Goal: Check status: Check status

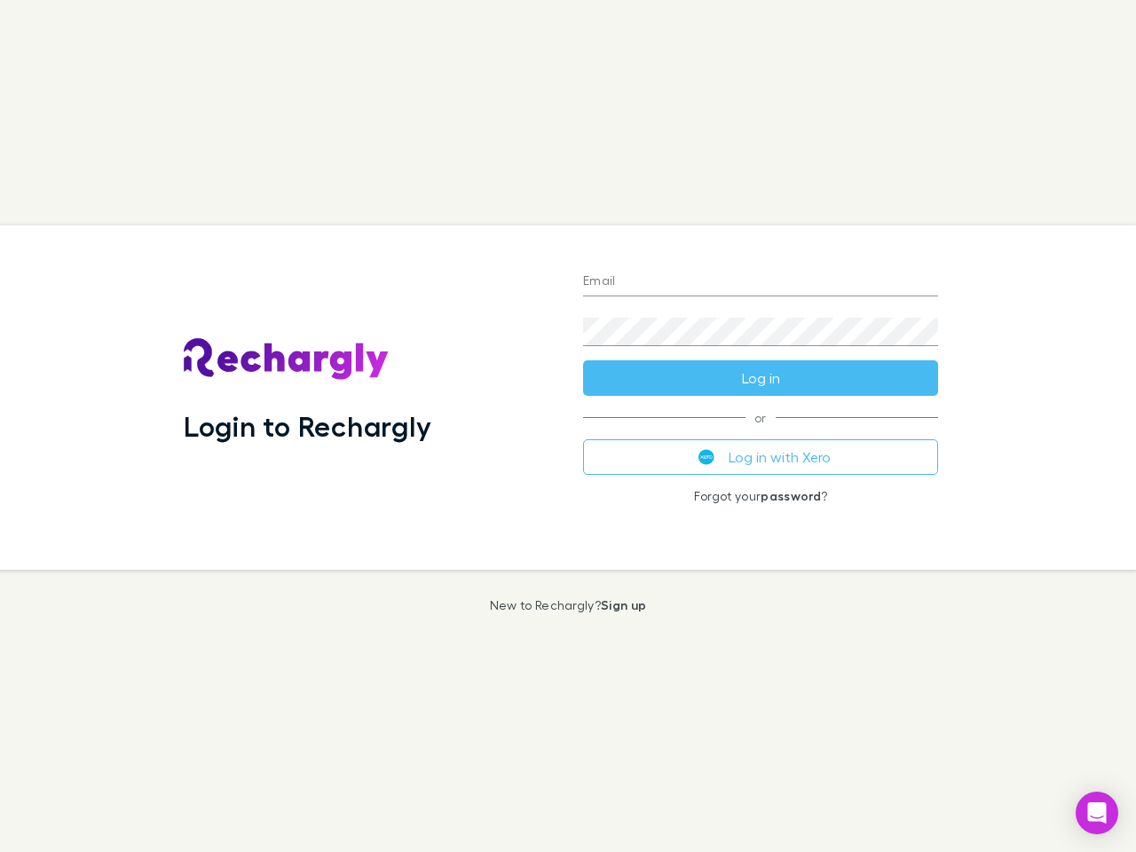
click at [568, 426] on div "Login to Rechargly" at bounding box center [368, 397] width 399 height 344
click at [760, 282] on input "Email" at bounding box center [760, 282] width 355 height 28
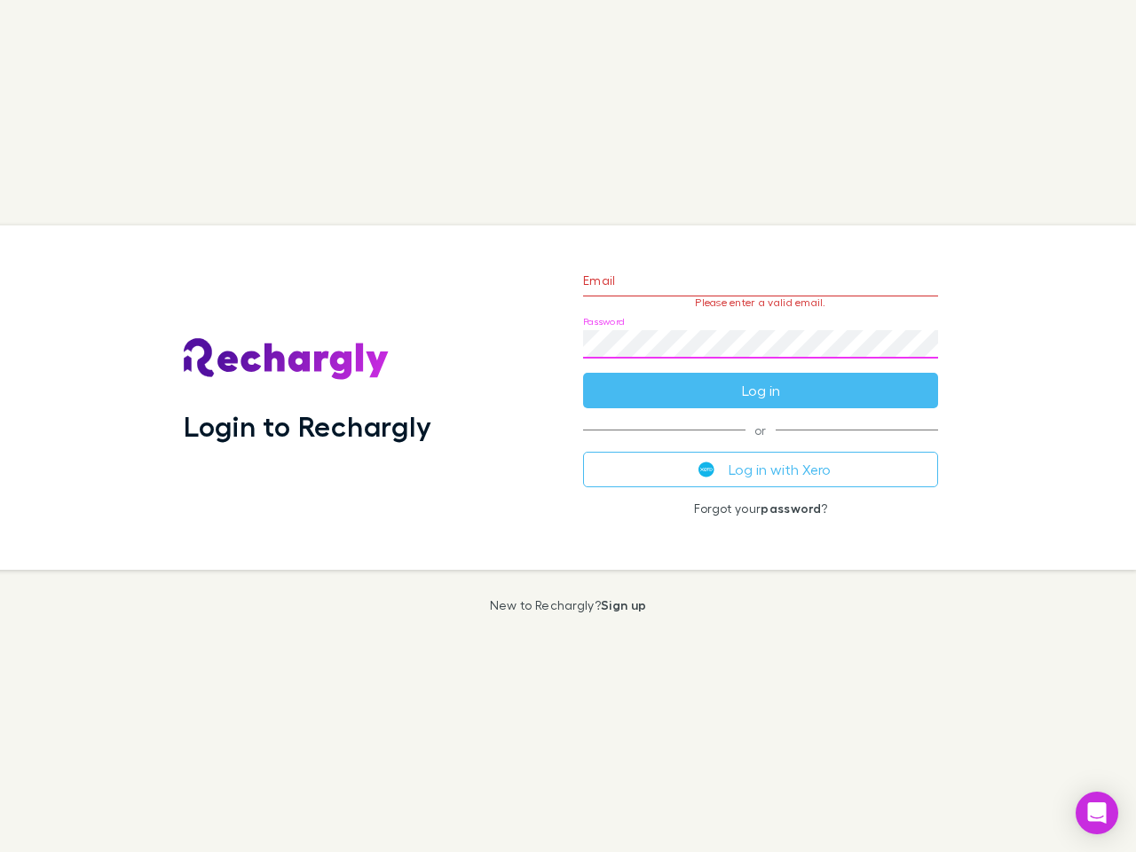
click at [760, 378] on form "Email Please enter a valid email. Password Log in" at bounding box center [760, 331] width 355 height 154
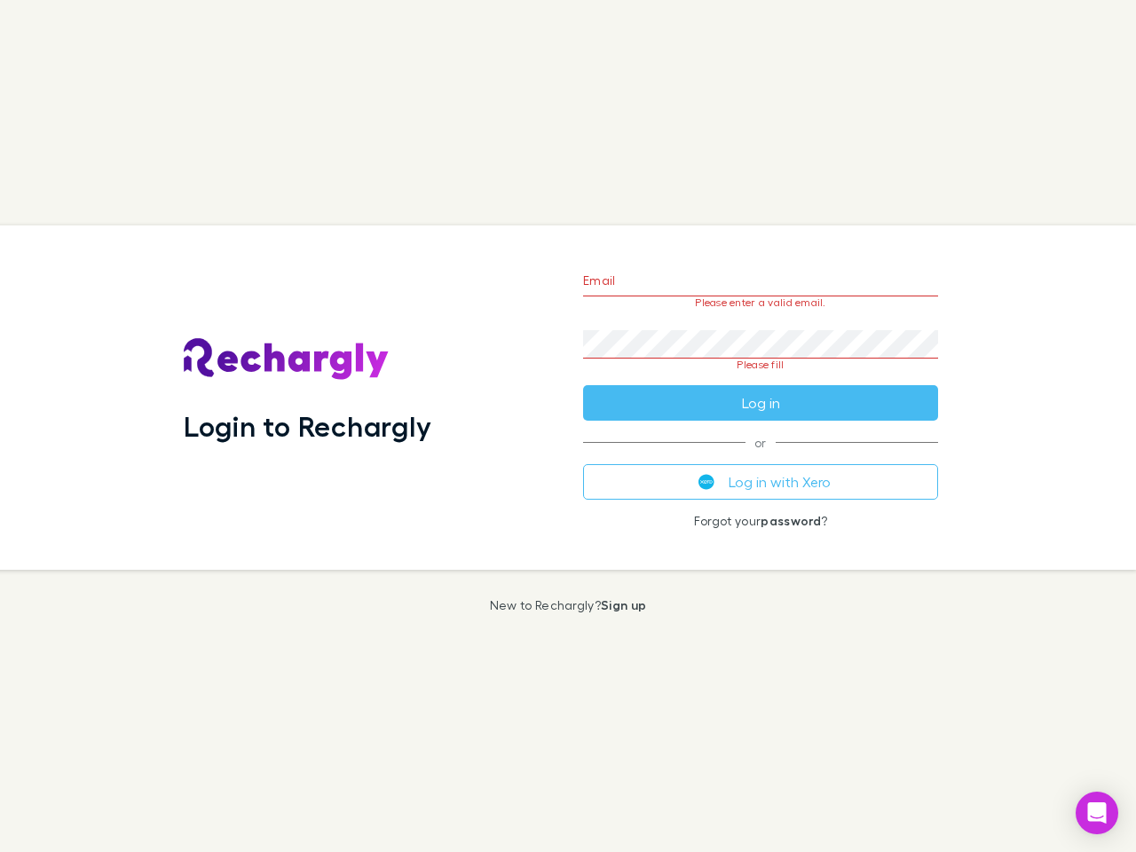
click at [760, 457] on div "Email Please enter a valid email. Password Please fill Log in or Log in with Xe…" at bounding box center [760, 397] width 383 height 344
click at [1097, 813] on icon "Open Intercom Messenger" at bounding box center [1097, 812] width 19 height 21
